Goal: Information Seeking & Learning: Learn about a topic

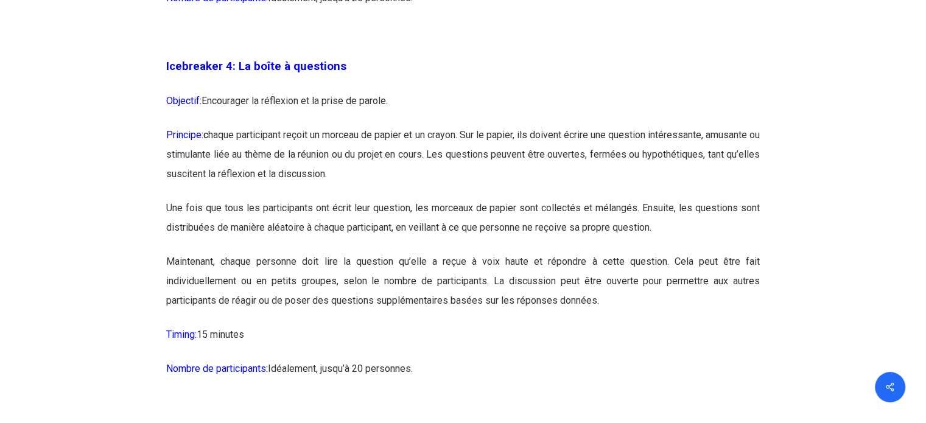
scroll to position [1887, 0]
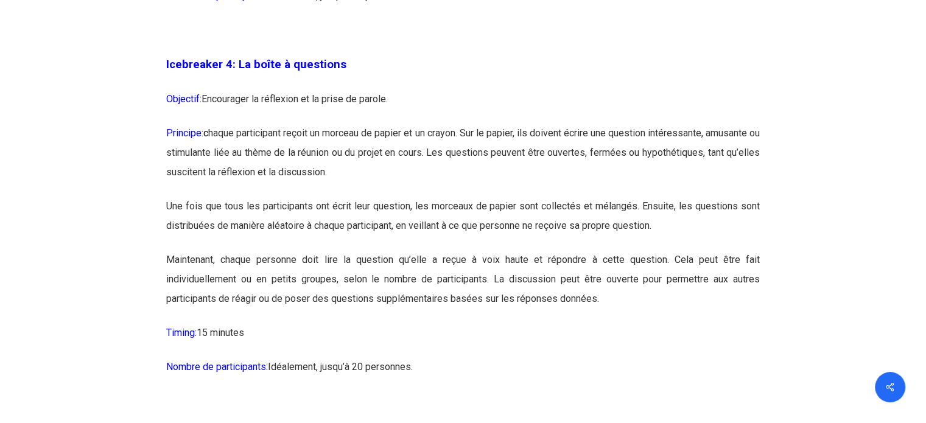
drag, startPoint x: 167, startPoint y: 61, endPoint x: 430, endPoint y: 376, distance: 409.6
click at [430, 231] on p "Une fois que tous les participants ont écrit leur question, les morceaux de pap…" at bounding box center [462, 224] width 593 height 54
drag, startPoint x: 166, startPoint y: 62, endPoint x: 452, endPoint y: 377, distance: 424.8
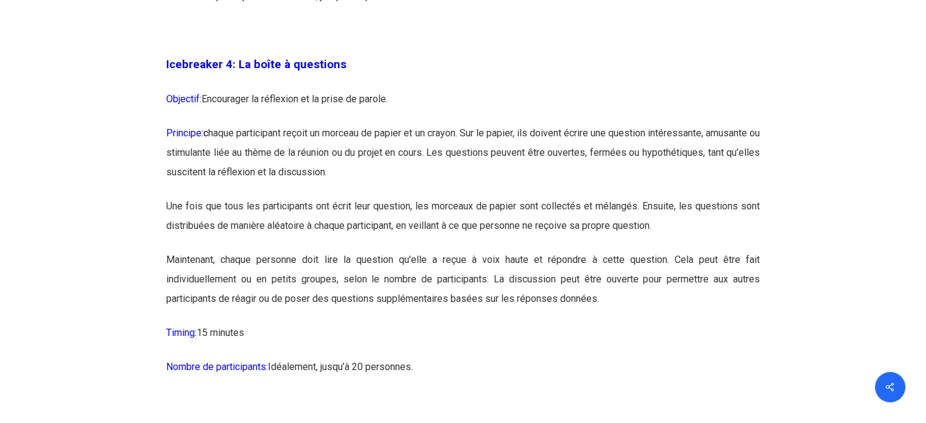
copy div "Icebreaker 4: La boîte à questions Objectif: Encourager la réflexion et la pris…"
click at [466, 330] on p "Timing: 15 minutes" at bounding box center [462, 340] width 593 height 34
